Goal: Information Seeking & Learning: Learn about a topic

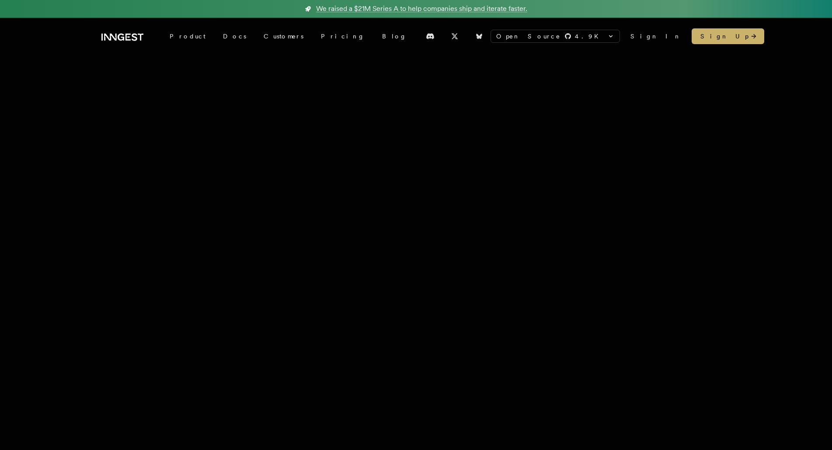
click at [124, 42] on div "Open Source 4.9 K inngest/inngest inngest/inngest-js inngest/inngest-py inngest…" at bounding box center [416, 36] width 630 height 37
click at [328, 8] on span "We raised a $21M Series A to help companies ship and iterate faster." at bounding box center [421, 8] width 211 height 10
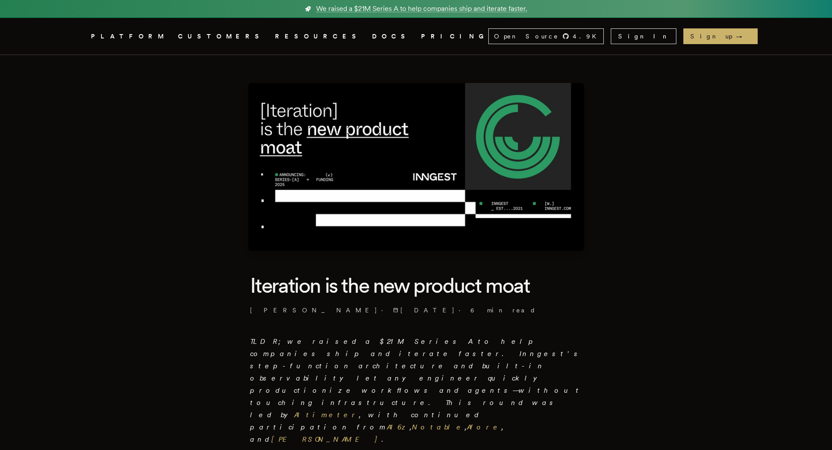
click at [80, 35] on icon ".cls-1 { fill: #FAFAF9; }" at bounding box center [80, 36] width 0 height 10
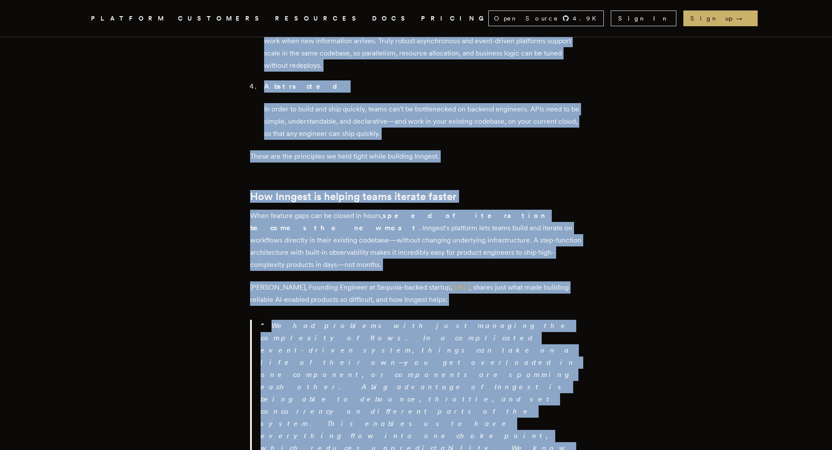
scroll to position [1487, 0]
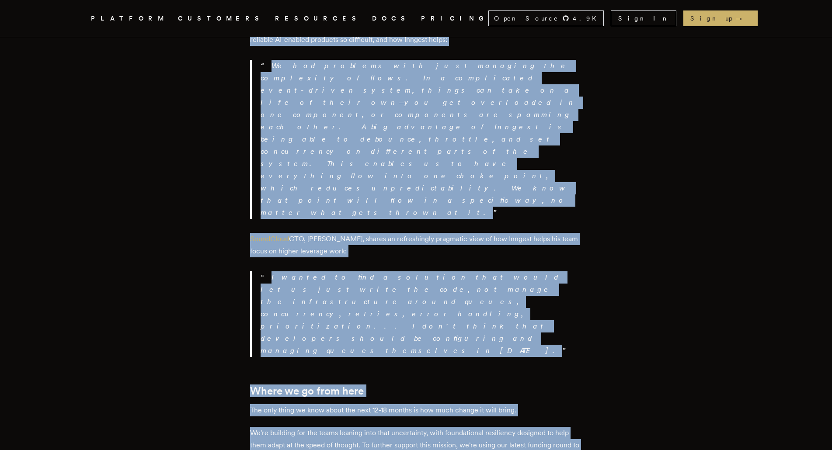
drag, startPoint x: 255, startPoint y: 242, endPoint x: 556, endPoint y: 300, distance: 306.8
copy div "Iteration is the new product moat Tony Holdstock-Brown · 9/16/2025 · 6 min read…"
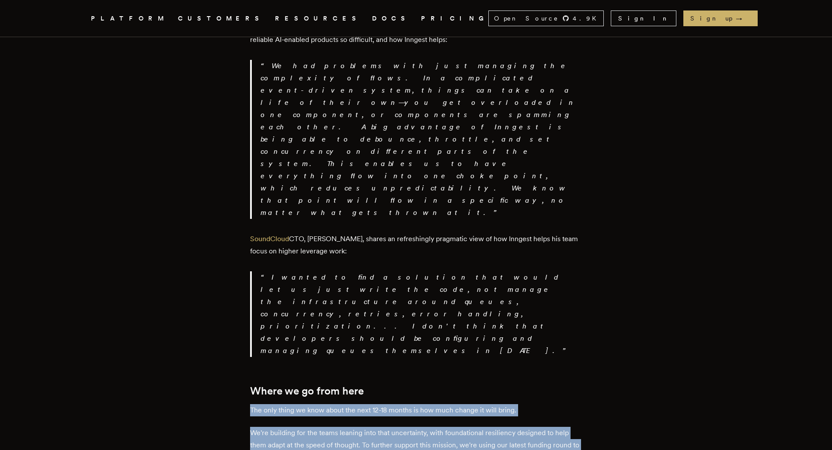
drag, startPoint x: 242, startPoint y: 179, endPoint x: 534, endPoint y: 299, distance: 315.9
drag, startPoint x: 504, startPoint y: 296, endPoint x: 257, endPoint y: 164, distance: 280.9
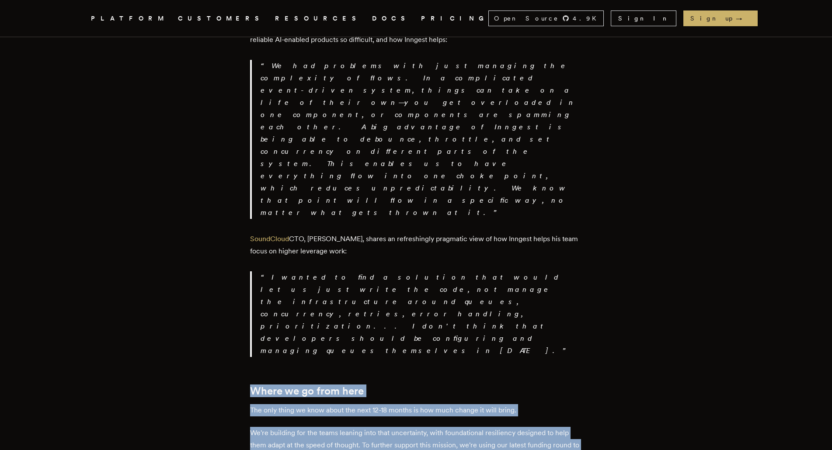
drag, startPoint x: 262, startPoint y: 166, endPoint x: 429, endPoint y: 292, distance: 208.9
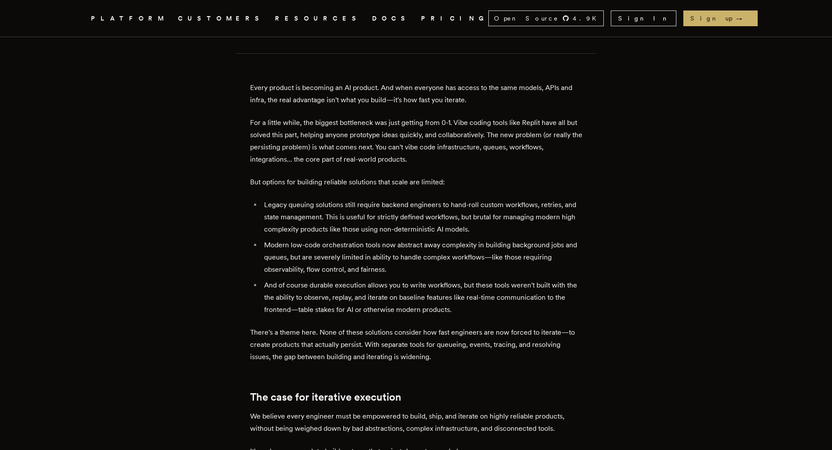
scroll to position [306, 0]
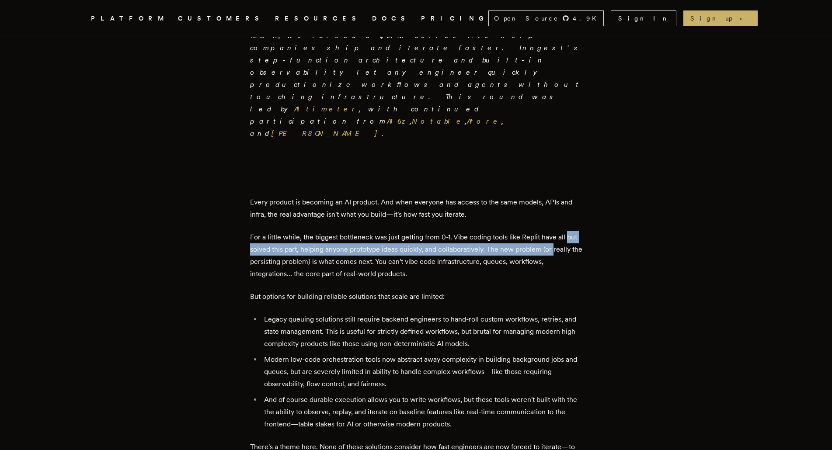
drag, startPoint x: 173, startPoint y: 195, endPoint x: 183, endPoint y: 181, distance: 16.9
